Goal: Task Accomplishment & Management: Manage account settings

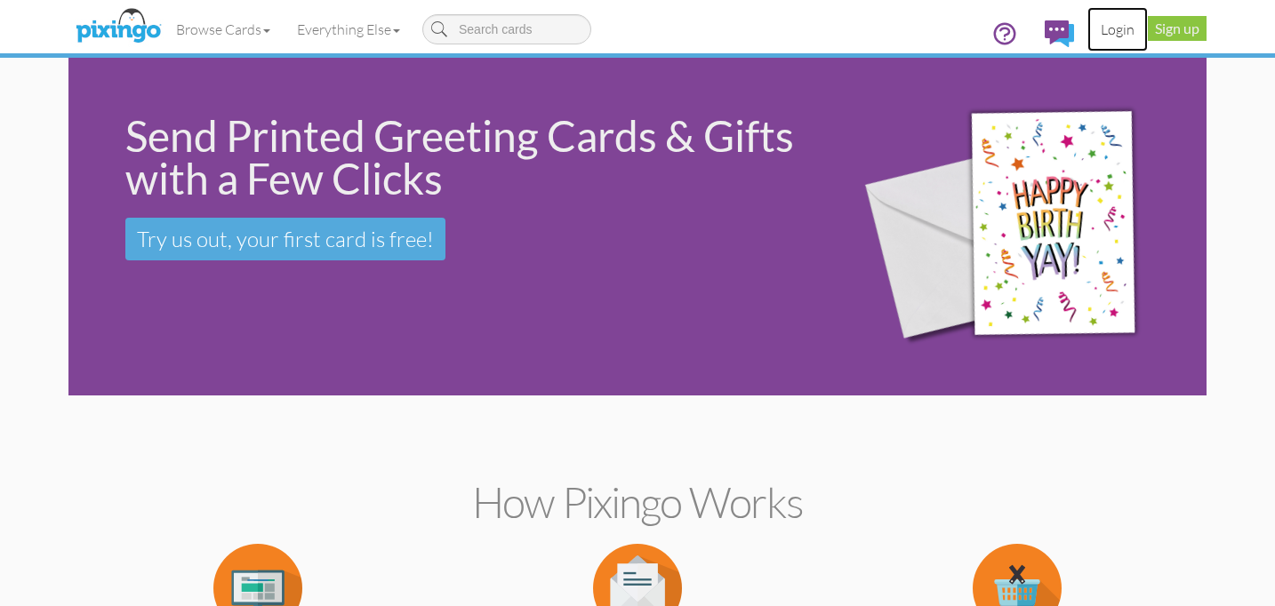
click at [1113, 22] on link "Login" at bounding box center [1117, 29] width 60 height 44
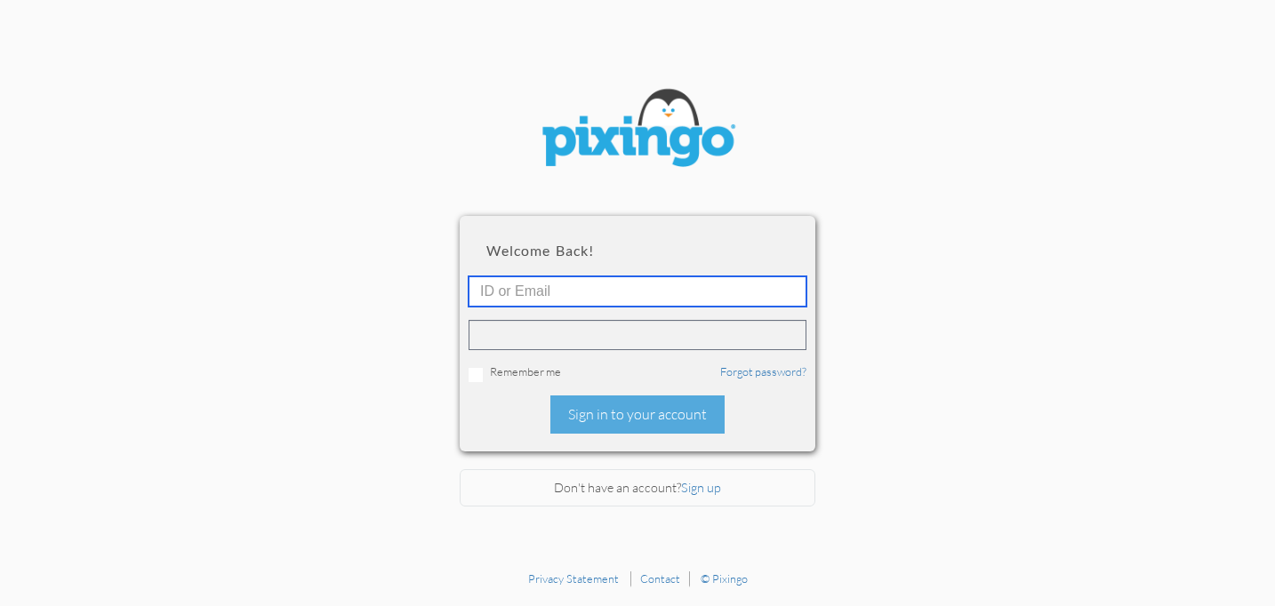
type input "[PERSON_NAME][EMAIL_ADDRESS][DOMAIN_NAME]"
click at [756, 295] on input "[PERSON_NAME][EMAIL_ADDRESS][DOMAIN_NAME]" at bounding box center [638, 292] width 338 height 30
click at [735, 301] on input "[PERSON_NAME][EMAIL_ADDRESS][DOMAIN_NAME]" at bounding box center [638, 292] width 338 height 30
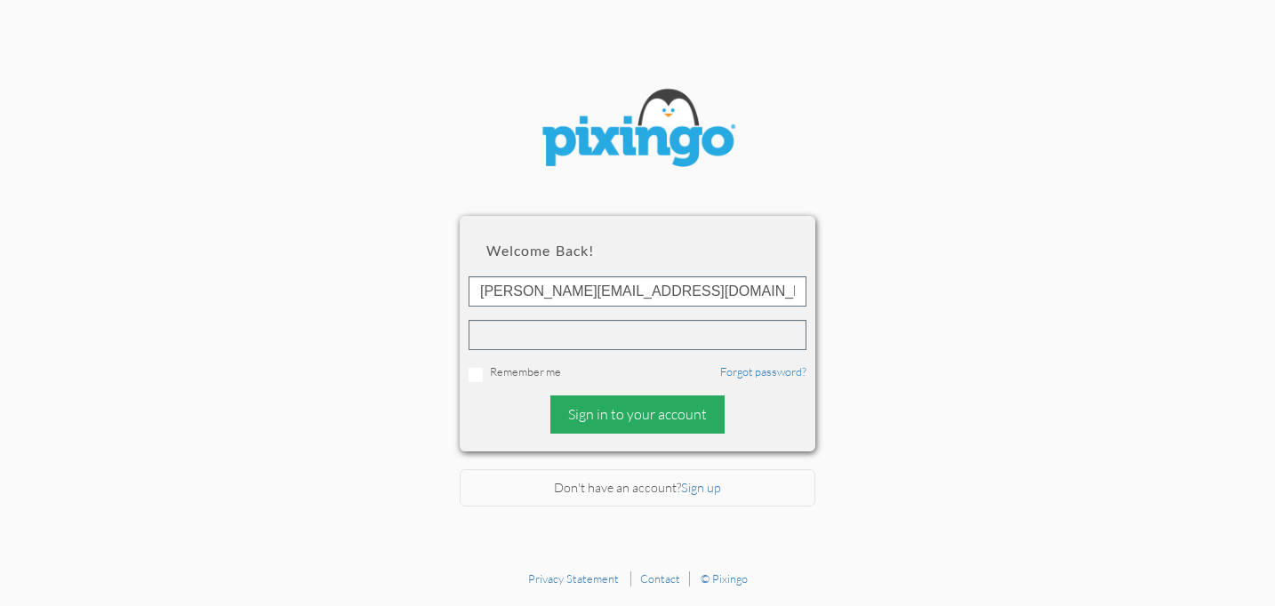
click at [636, 423] on div "Sign in to your account" at bounding box center [637, 415] width 174 height 38
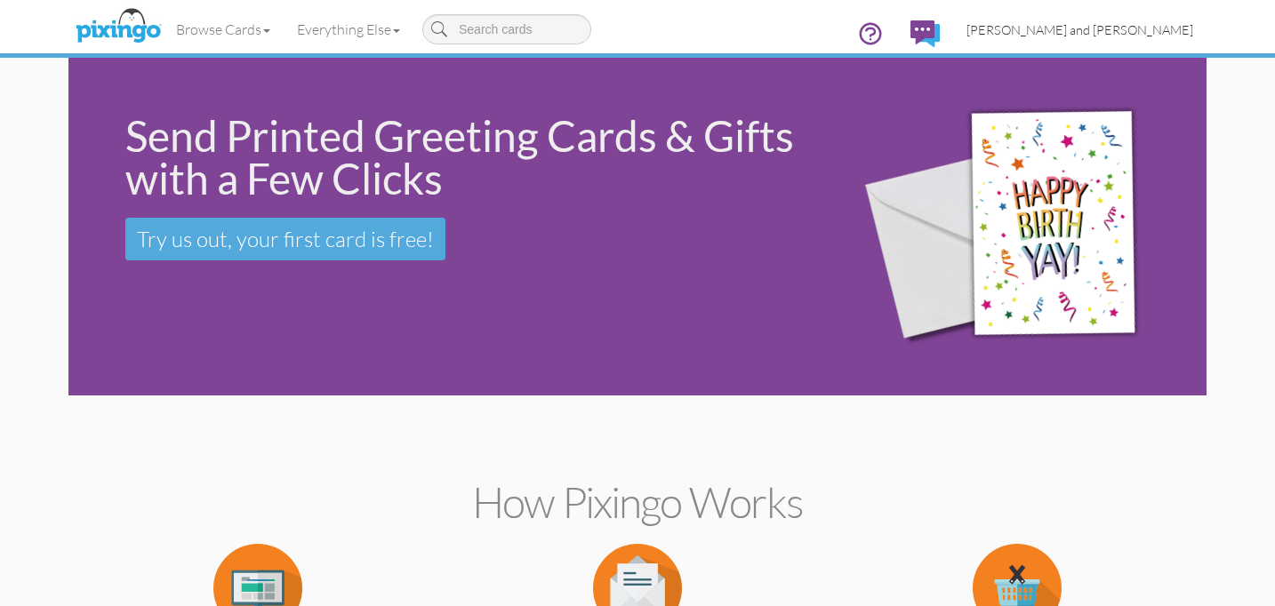
click at [1152, 25] on span "[PERSON_NAME] and [PERSON_NAME]" at bounding box center [1080, 29] width 227 height 15
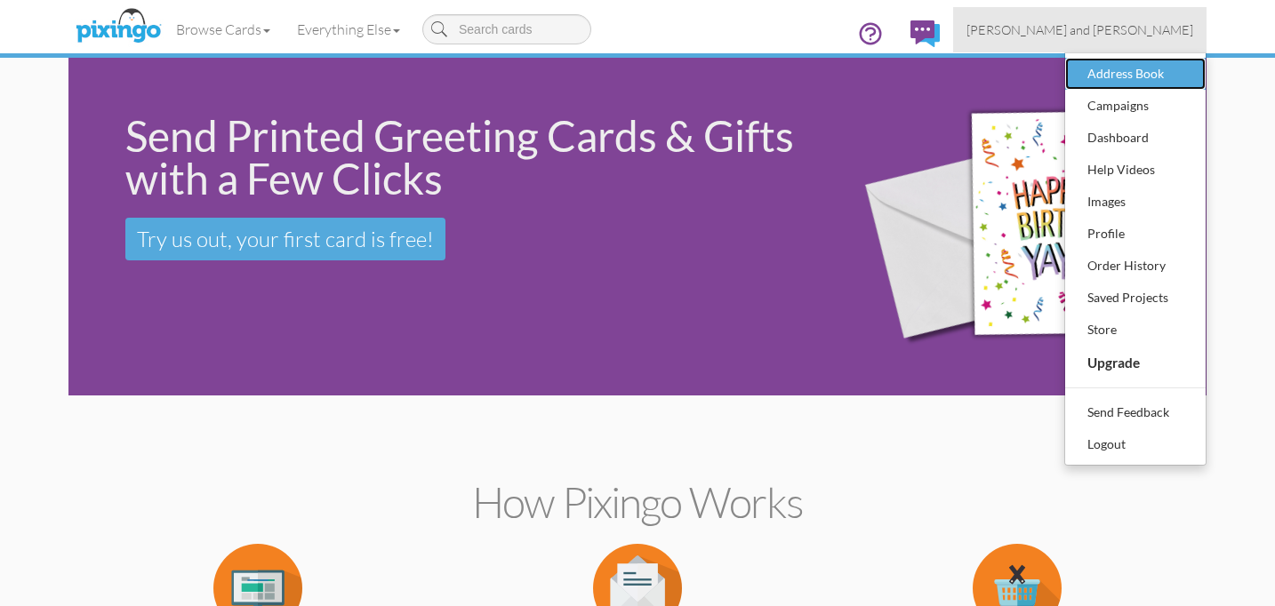
click at [1135, 70] on div "Address Book" at bounding box center [1135, 73] width 105 height 27
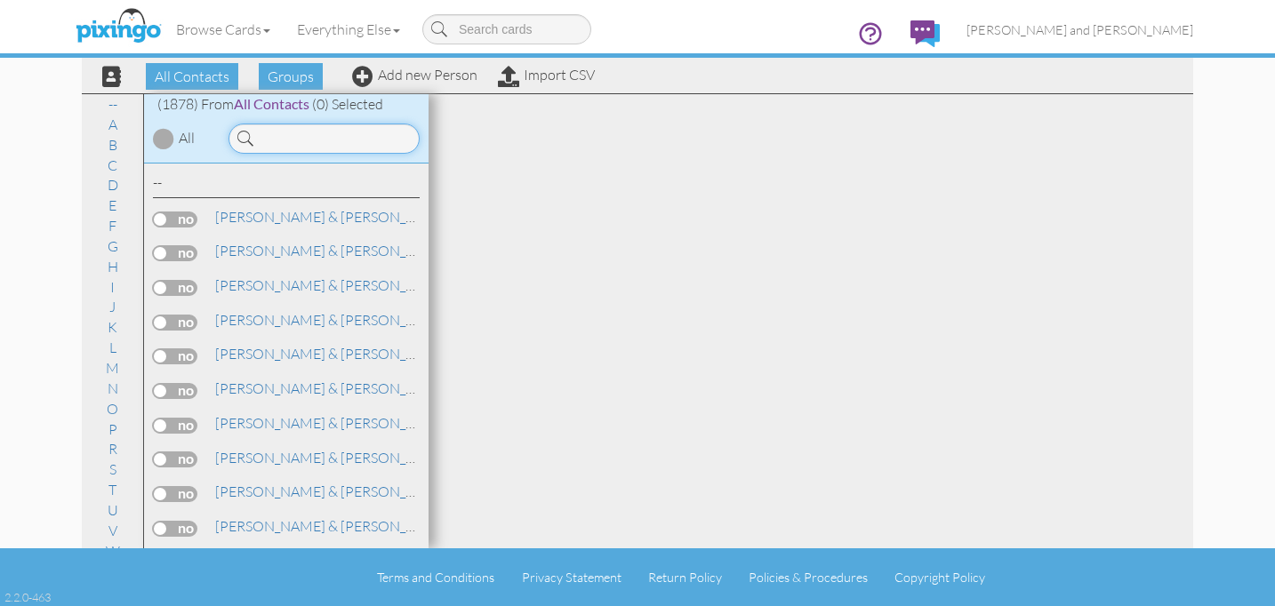
click at [361, 139] on input at bounding box center [324, 139] width 191 height 30
type input "[PERSON_NAME]"
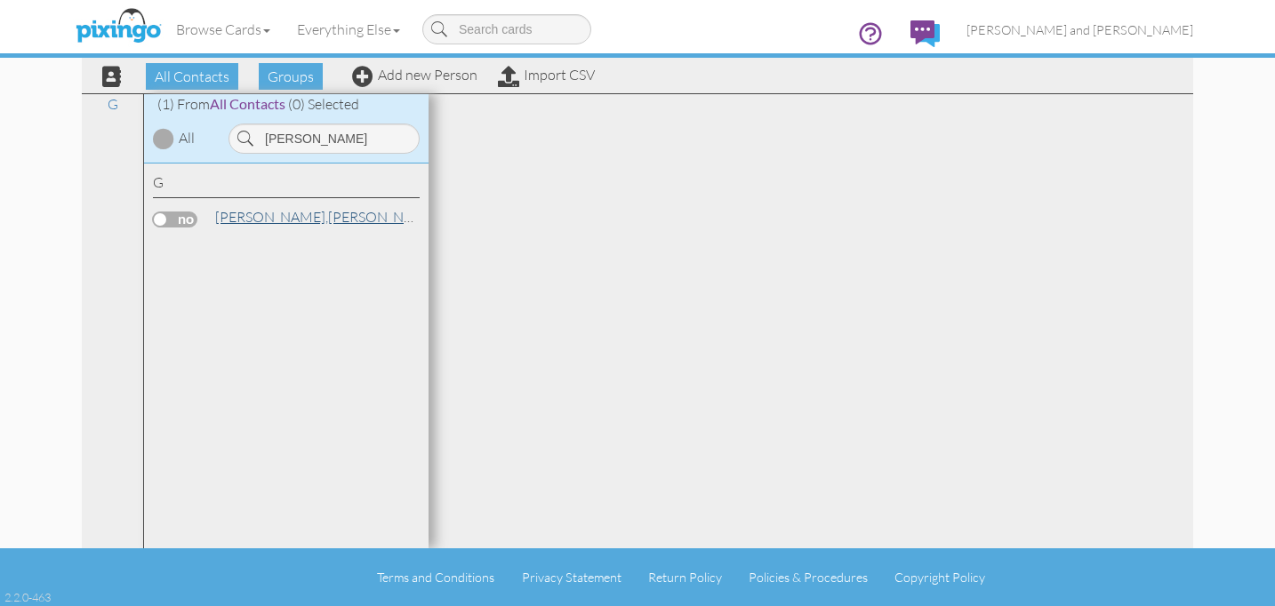
click at [279, 209] on link "[PERSON_NAME]" at bounding box center [326, 216] width 227 height 21
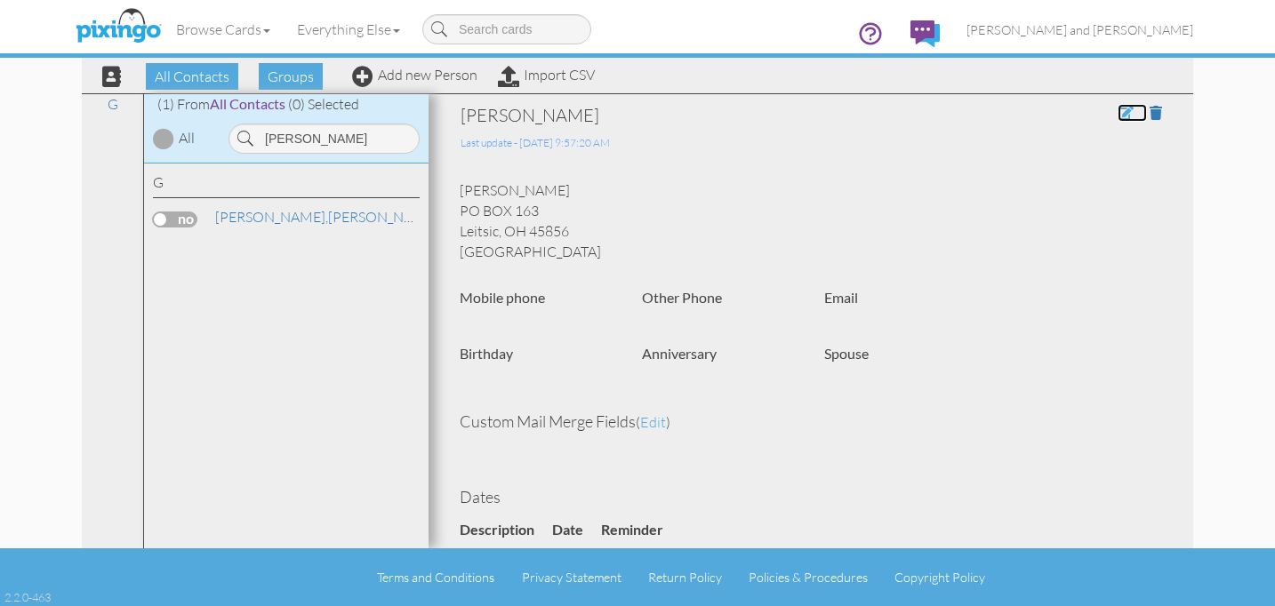
click at [1126, 110] on span at bounding box center [1126, 113] width 16 height 14
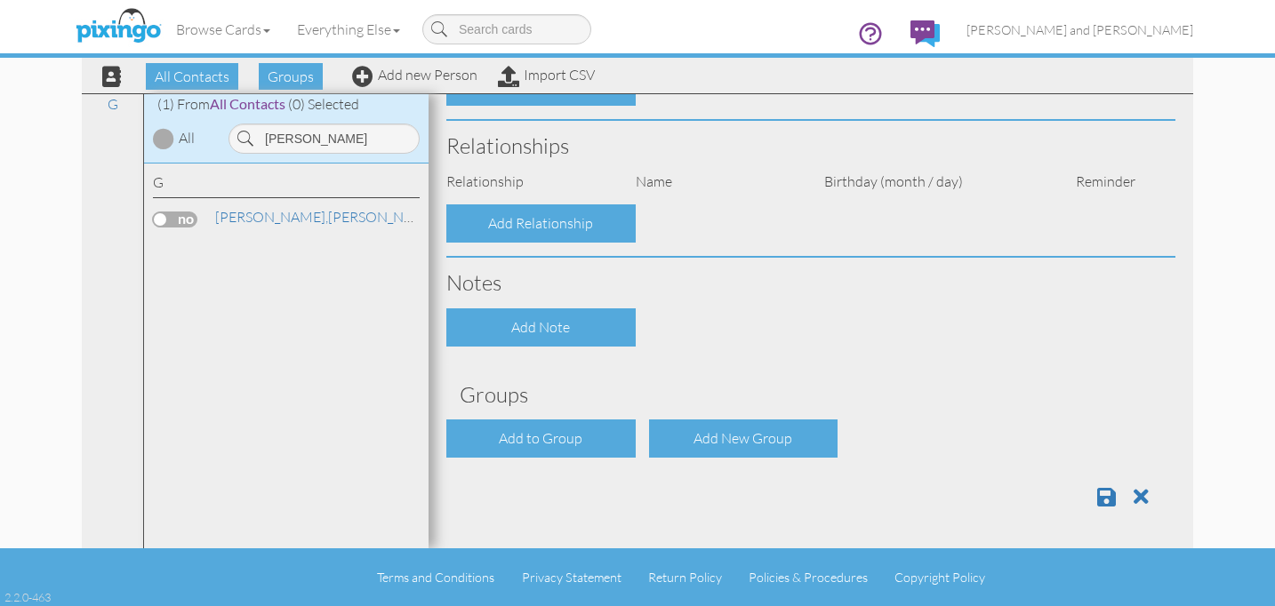
type input "[PERSON_NAME]"
type input "PO BOX 163"
type input "Leitsic"
type input "45856"
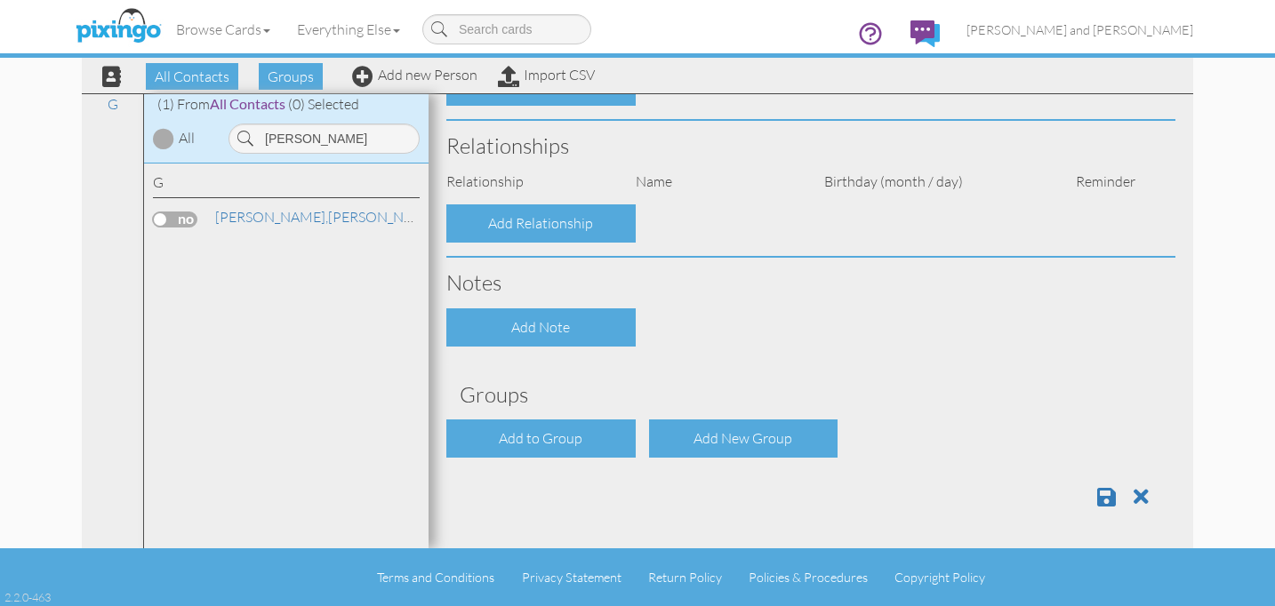
scroll to position [651, 0]
select select "object:6467"
select select "object:6712"
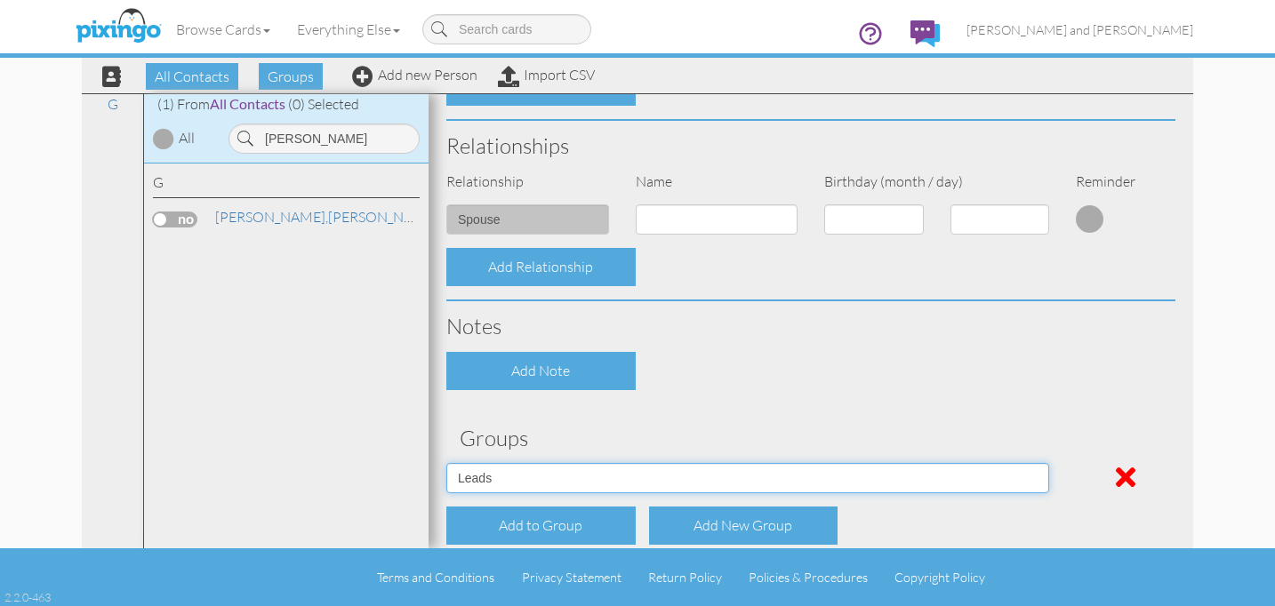
click at [548, 474] on select "All Contacts Clients Do Not Send duplicate spouse (for b-day only) Holiday Only…" at bounding box center [747, 478] width 603 height 30
click at [446, 463] on select "All Contacts Clients Do Not Send duplicate spouse (for b-day only) Holiday Only…" at bounding box center [747, 478] width 603 height 30
click at [548, 474] on select "All Contacts Clients Do Not Send duplicate spouse (for b-day only) Holiday Only…" at bounding box center [747, 478] width 603 height 30
select select "object:6460"
click at [446, 463] on select "All Contacts Clients Do Not Send duplicate spouse (for b-day only) Holiday Only…" at bounding box center [747, 478] width 603 height 30
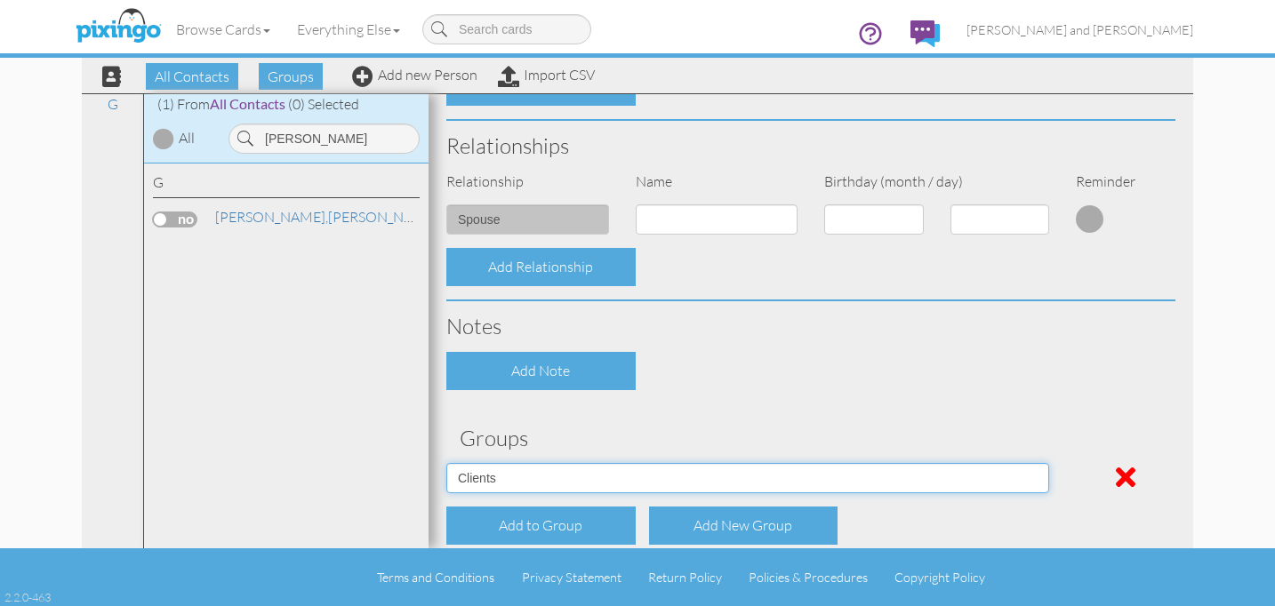
scroll to position [738, 0]
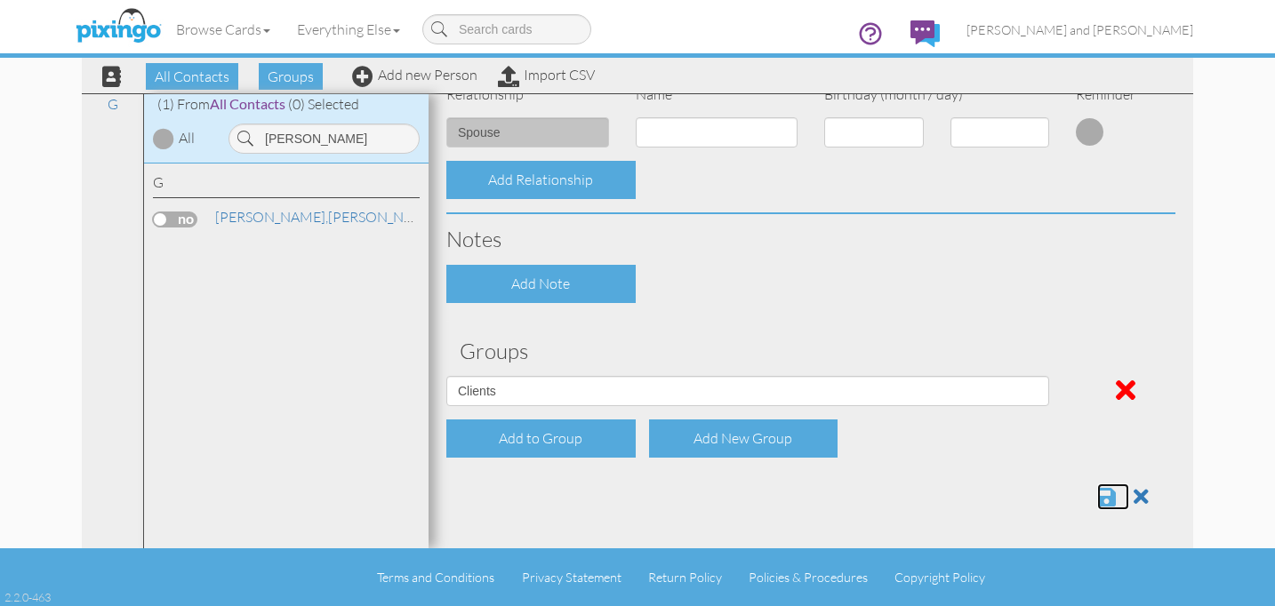
click at [1103, 493] on span at bounding box center [1106, 496] width 19 height 21
